Goal: Transaction & Acquisition: Purchase product/service

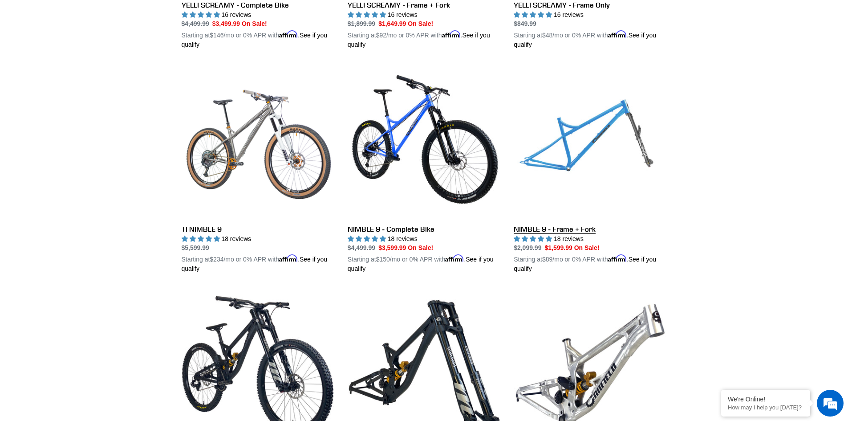
scroll to position [822, 0]
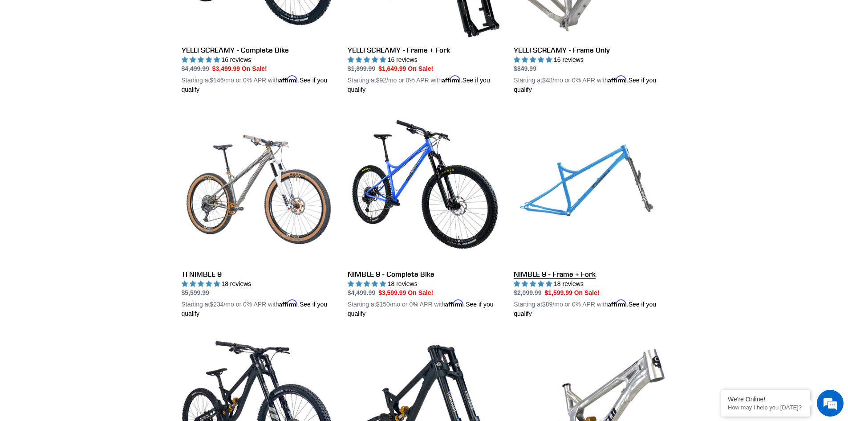
click at [612, 189] on link "NIMBLE 9 - Frame + Fork" at bounding box center [590, 214] width 153 height 208
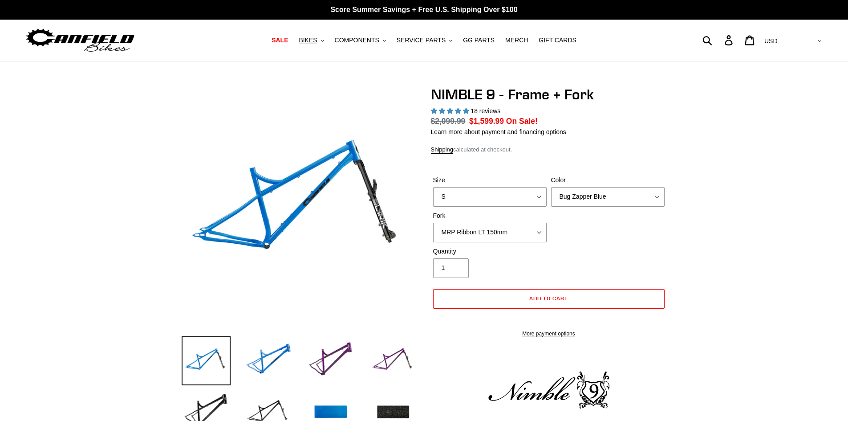
select select "highest-rating"
select select "XL"
click at [433, 187] on select "S M L XL" at bounding box center [489, 197] width 113 height 20
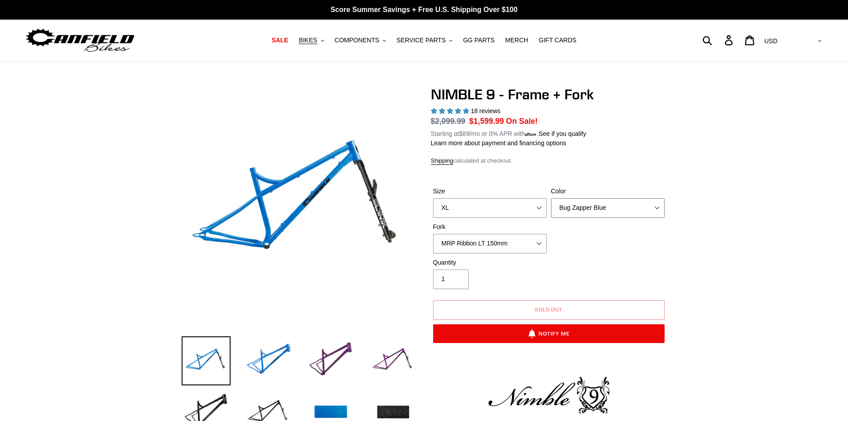
click at [627, 201] on select "Bug Zapper Blue Purple Haze - Sold Out Galaxy Black" at bounding box center [607, 208] width 113 height 20
click at [551, 198] on select "Bug Zapper Blue Purple Haze - Sold Out Galaxy Black" at bounding box center [607, 208] width 113 height 20
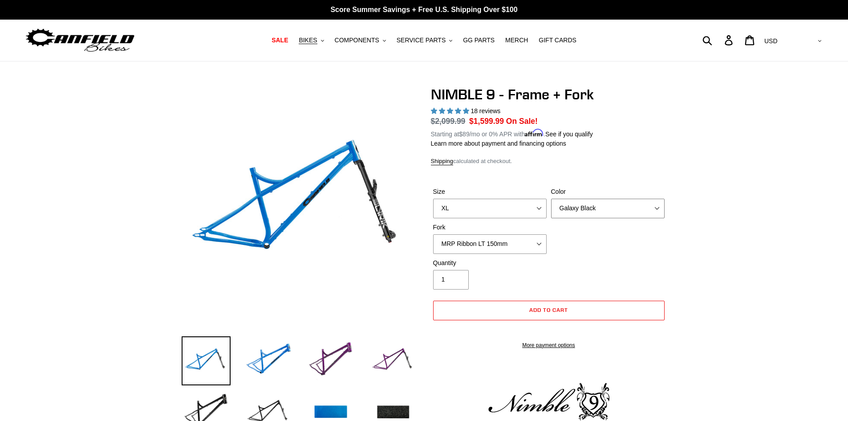
click at [593, 199] on select "Bug Zapper Blue Purple Haze - Sold Out Galaxy Black" at bounding box center [607, 208] width 113 height 20
click at [551, 198] on select "Bug Zapper Blue Purple Haze - Sold Out Galaxy Black" at bounding box center [607, 208] width 113 height 20
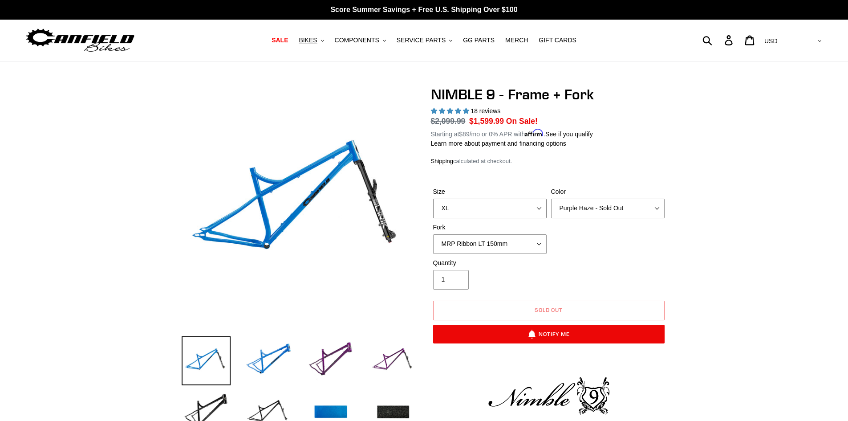
click at [536, 211] on select "S M L XL" at bounding box center [489, 208] width 113 height 20
click at [574, 211] on select "Bug Zapper Blue Purple Haze - Sold Out Galaxy Black" at bounding box center [607, 208] width 113 height 20
select select "Galaxy Black"
click at [551, 198] on select "Bug Zapper Blue Purple Haze - Sold Out Galaxy Black" at bounding box center [607, 208] width 113 height 20
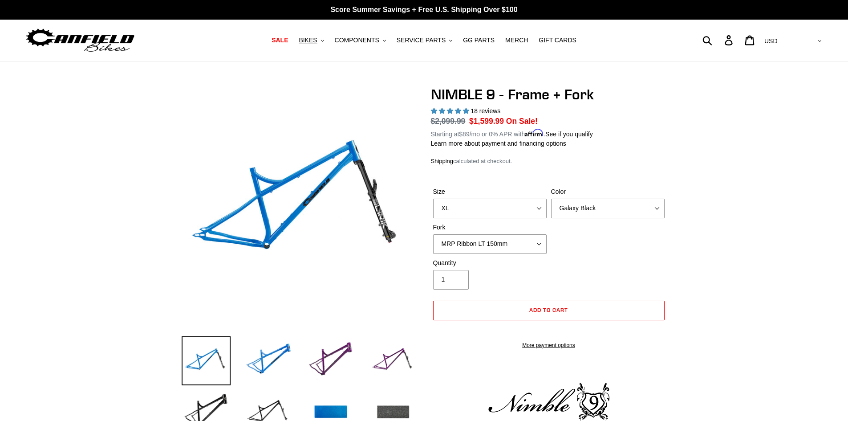
click at [393, 411] on img at bounding box center [392, 412] width 49 height 49
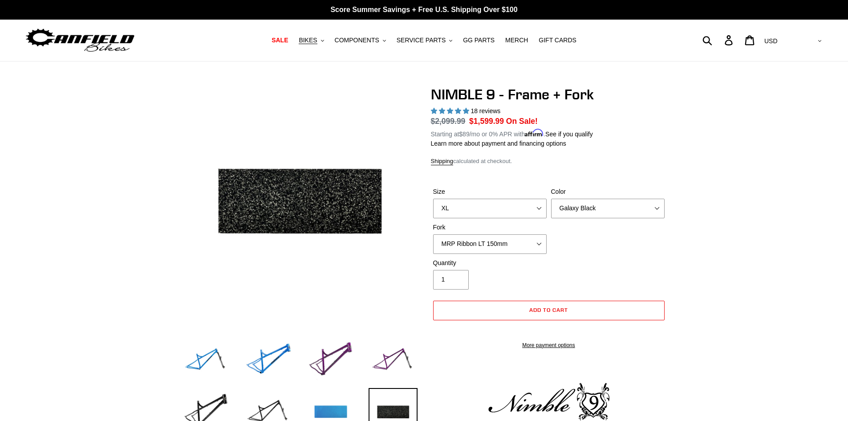
click at [340, 411] on img at bounding box center [330, 412] width 49 height 49
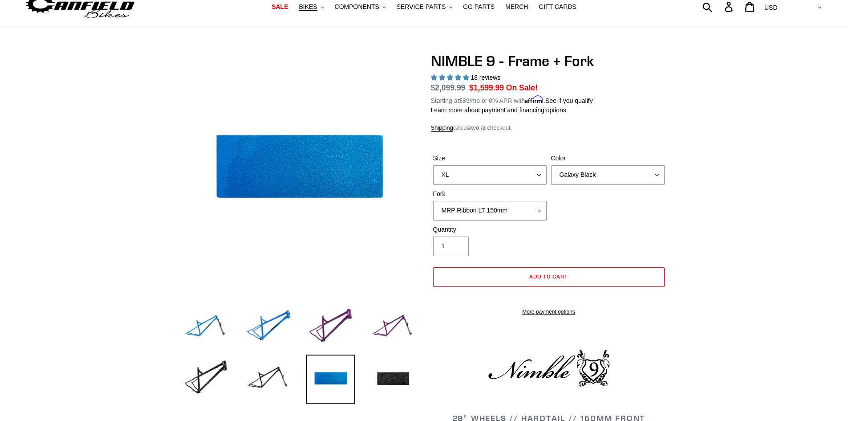
scroll to position [89, 0]
